Goal: Find contact information: Find contact information

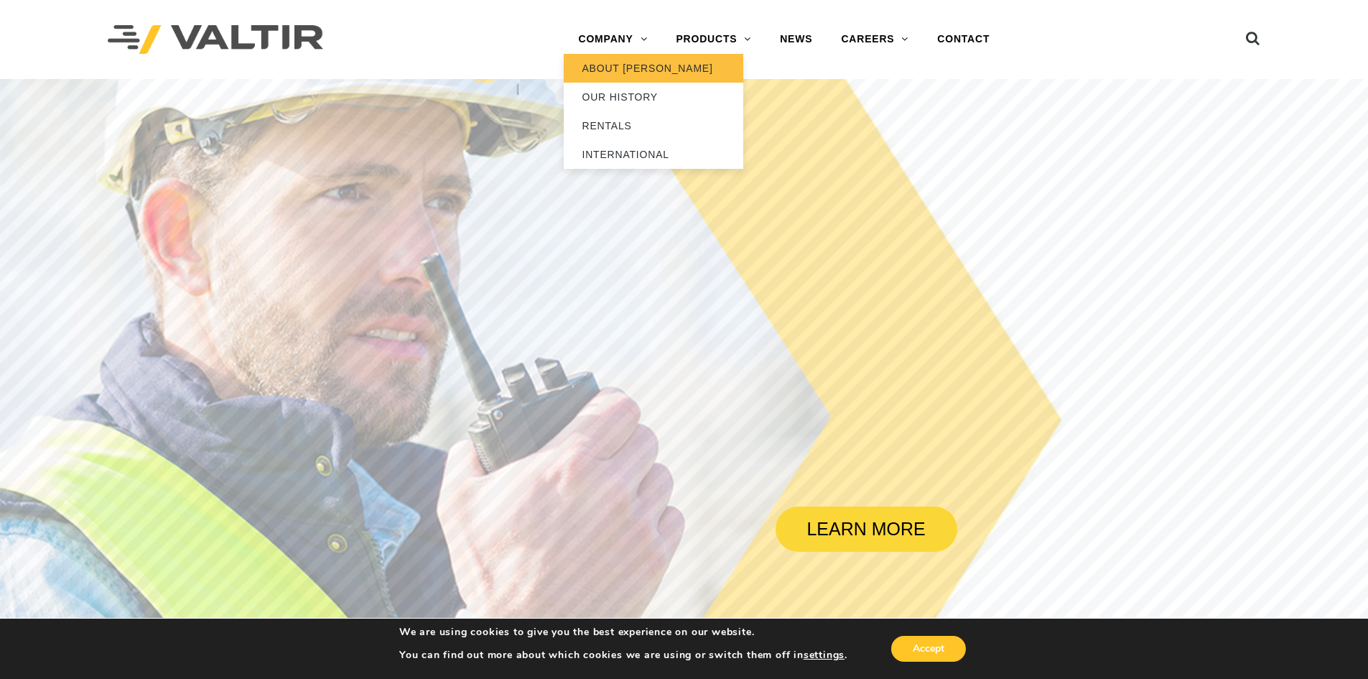
click at [614, 60] on link "ABOUT [PERSON_NAME]" at bounding box center [654, 68] width 180 height 29
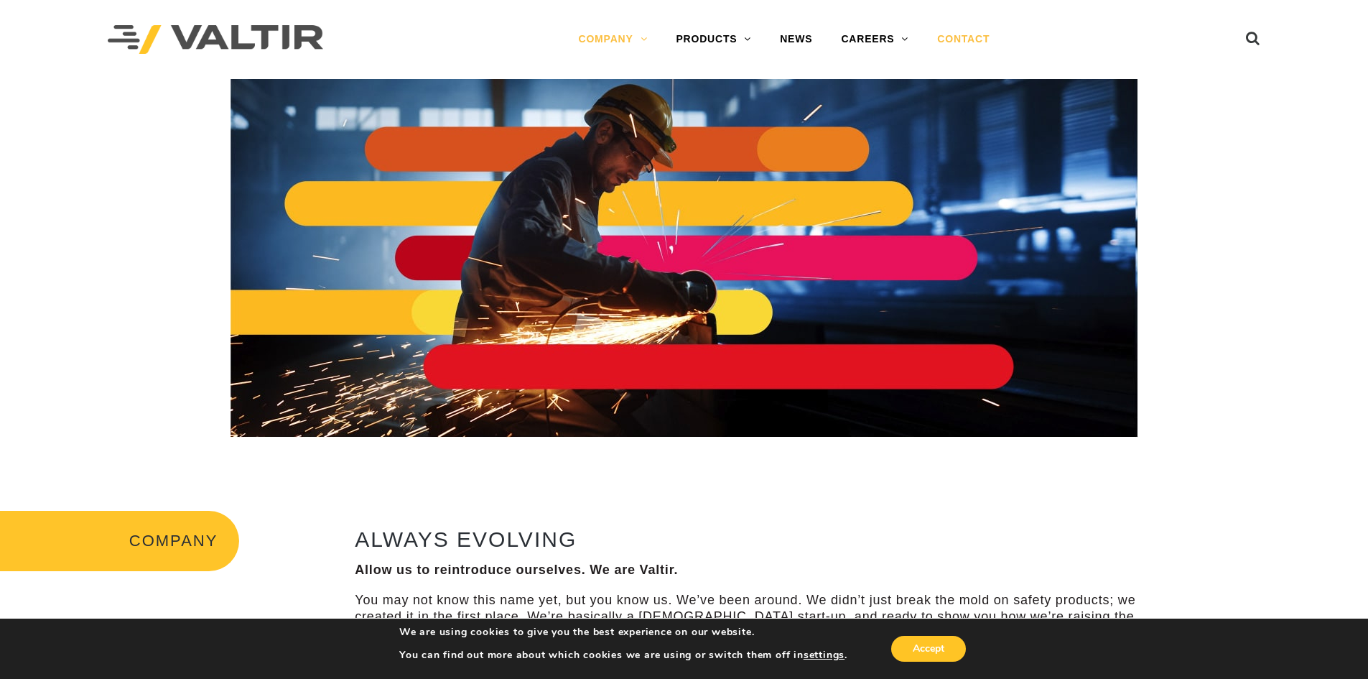
click at [966, 40] on link "CONTACT" at bounding box center [963, 39] width 81 height 29
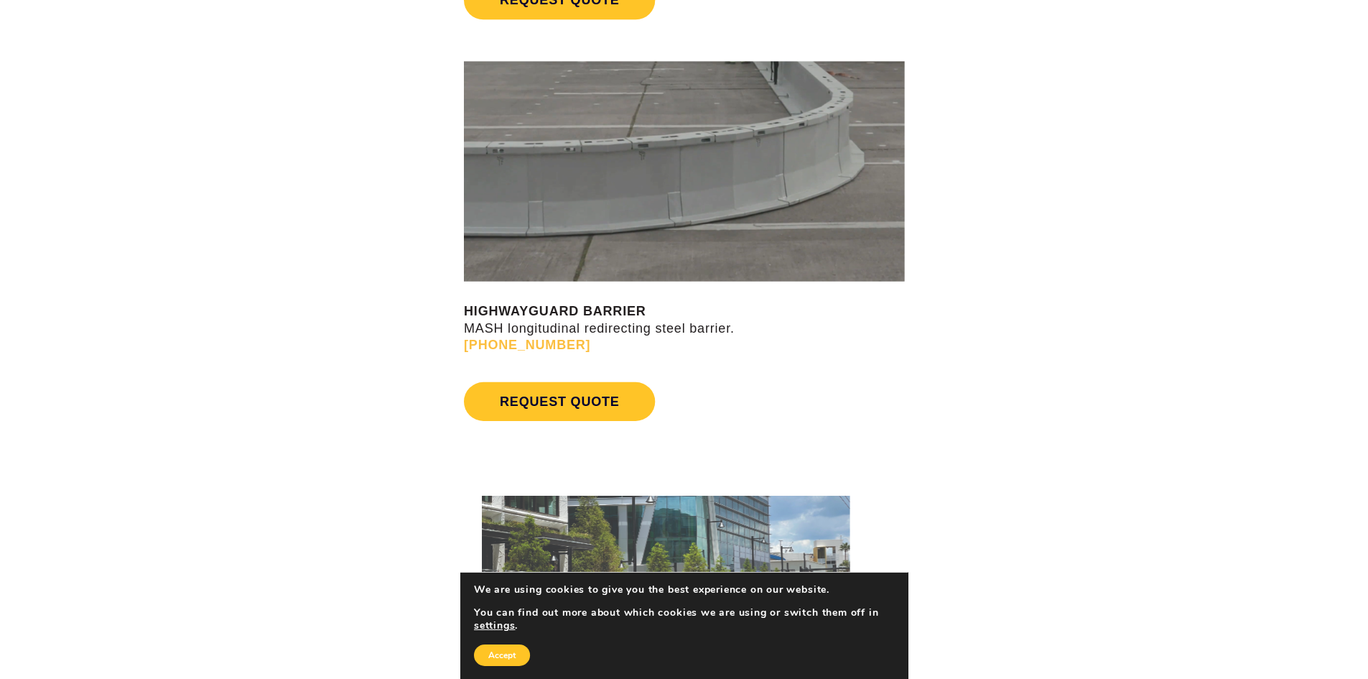
scroll to position [1692, 0]
